Goal: Information Seeking & Learning: Learn about a topic

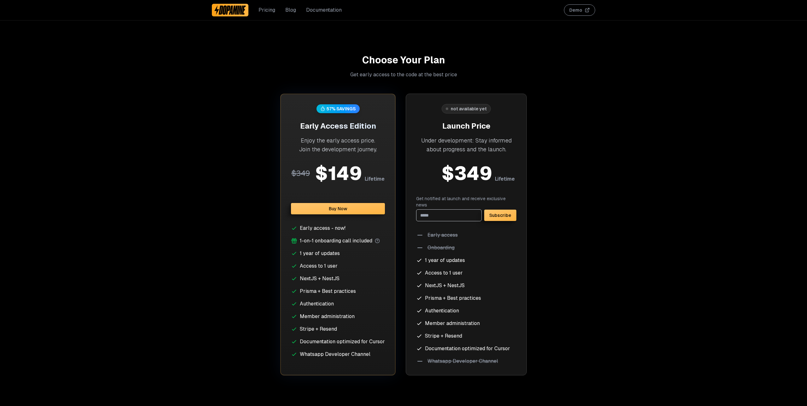
scroll to position [2736, 0]
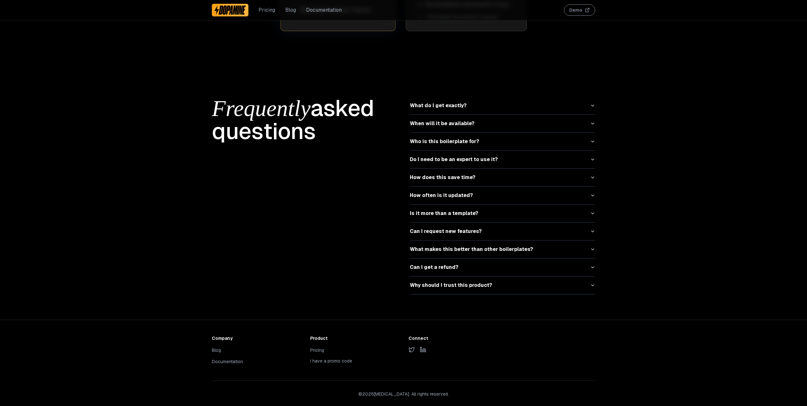
click at [320, 358] on button "I have a promo code" at bounding box center [331, 361] width 42 height 6
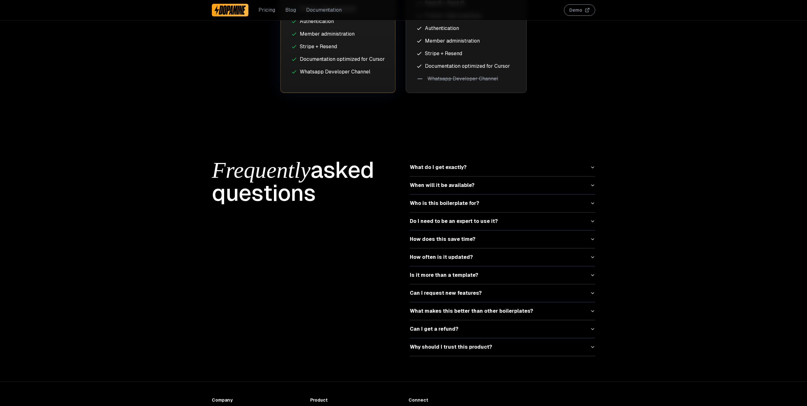
scroll to position [2736, 0]
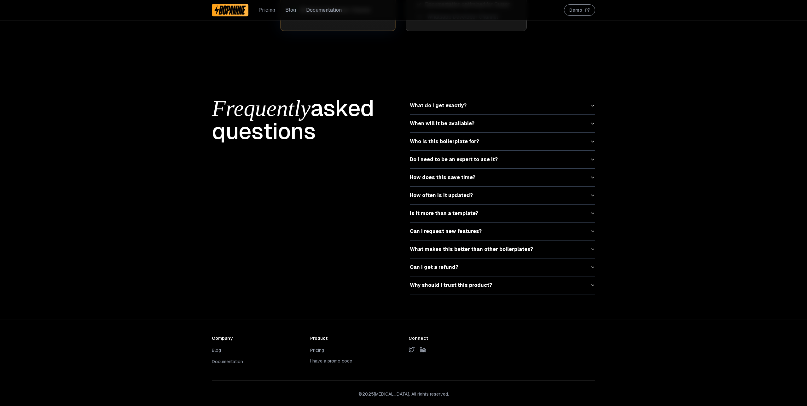
scroll to position [2736, 0]
click at [325, 358] on button "I have a promo code" at bounding box center [331, 361] width 42 height 6
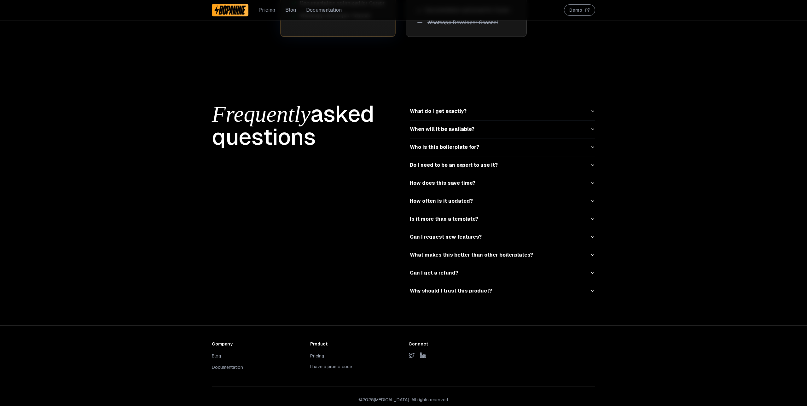
scroll to position [2736, 0]
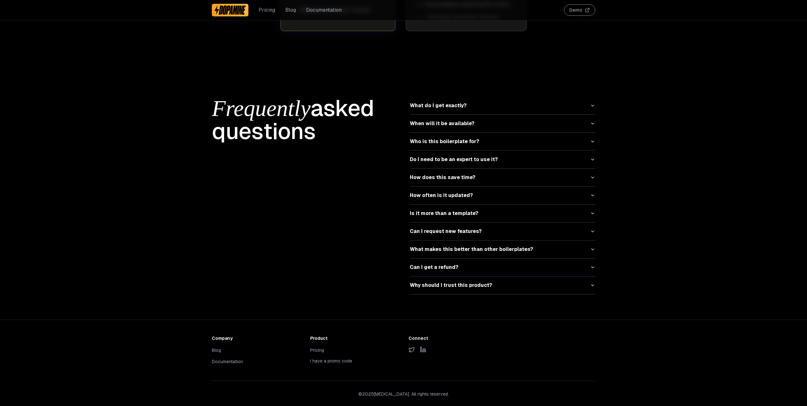
scroll to position [1977, 0]
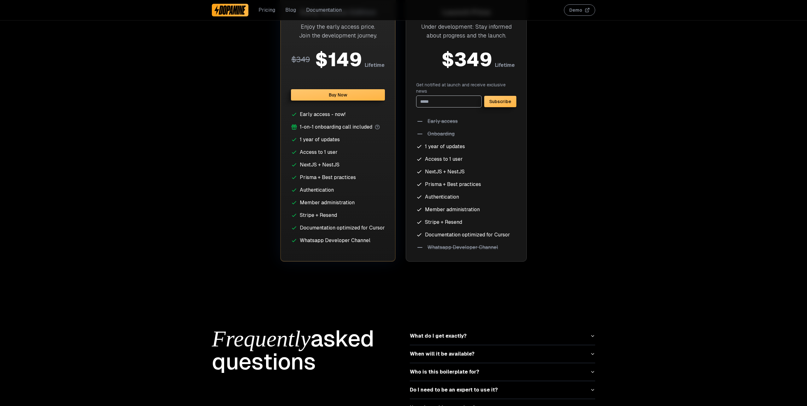
scroll to position [2605, 0]
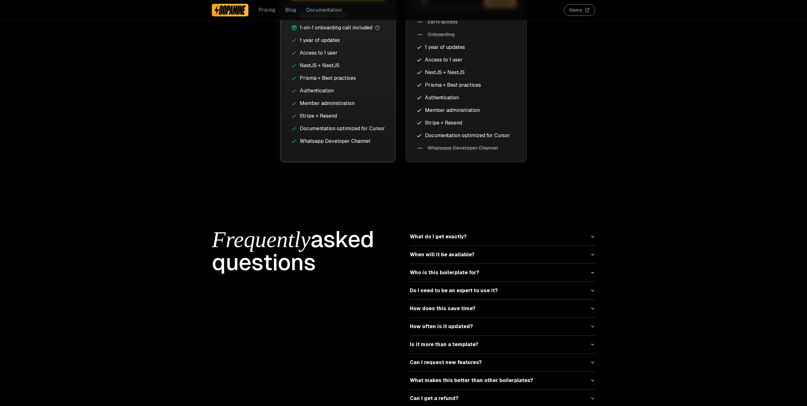
click at [268, 13] on link "Pricing" at bounding box center [266, 10] width 17 height 8
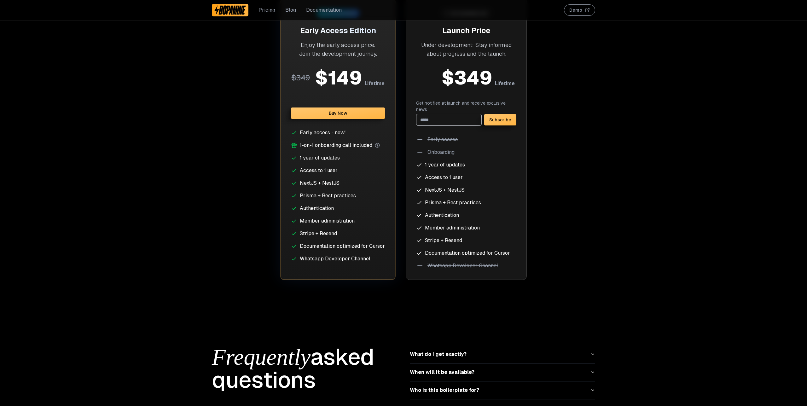
scroll to position [2736, 0]
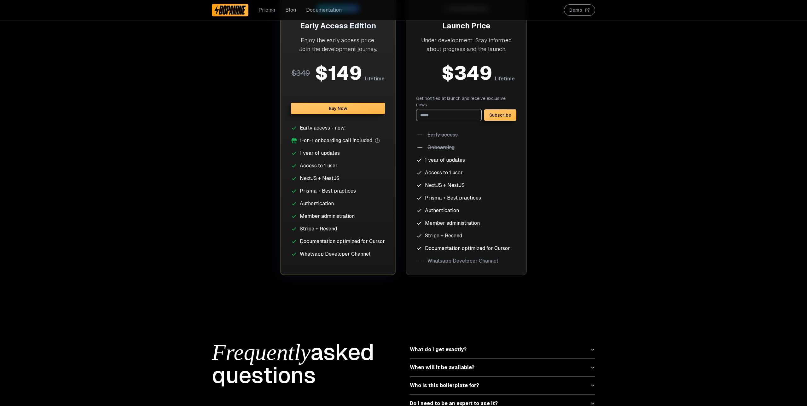
scroll to position [2643, 0]
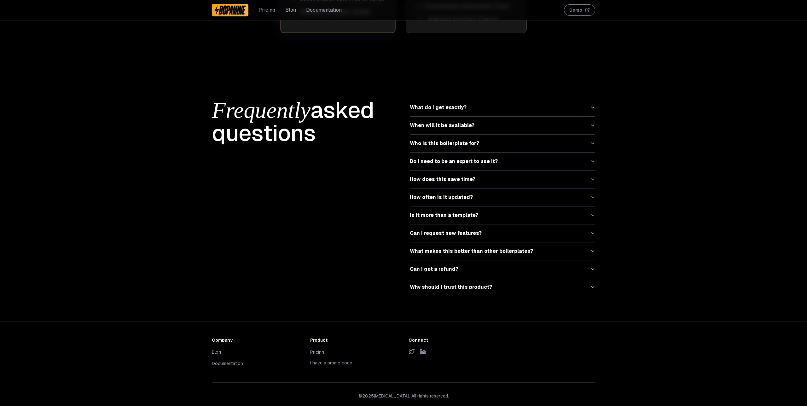
scroll to position [2736, 0]
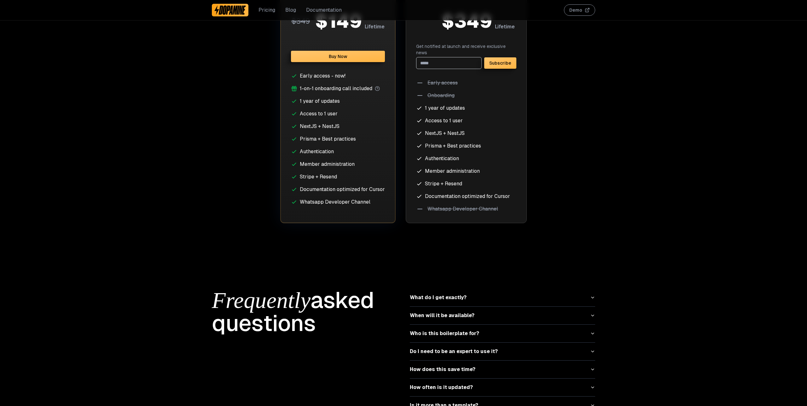
scroll to position [2736, 0]
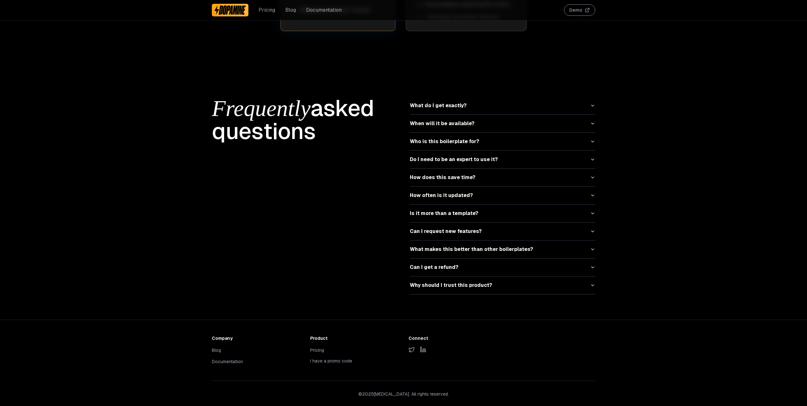
click at [425, 346] on icon at bounding box center [423, 349] width 6 height 6
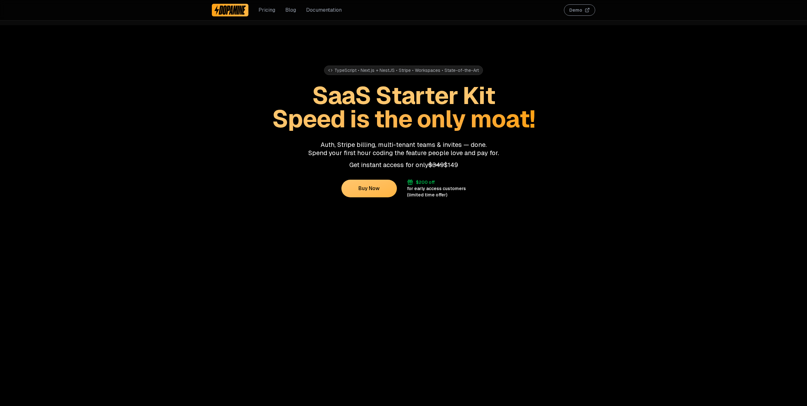
scroll to position [2736, 0]
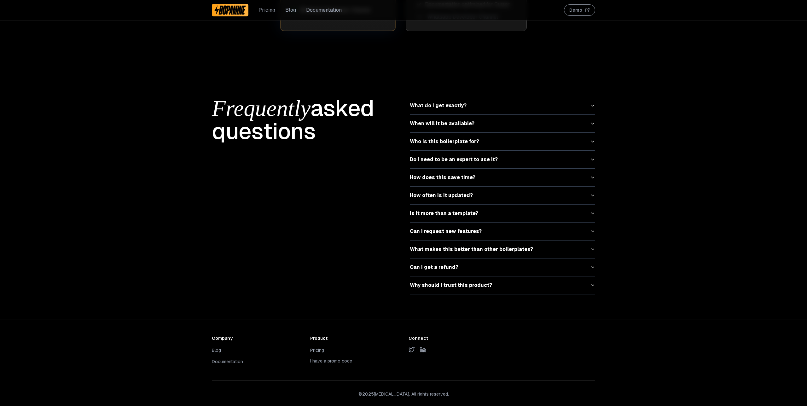
click at [328, 358] on button "I have a promo code" at bounding box center [331, 361] width 42 height 6
